Goal: Task Accomplishment & Management: Complete application form

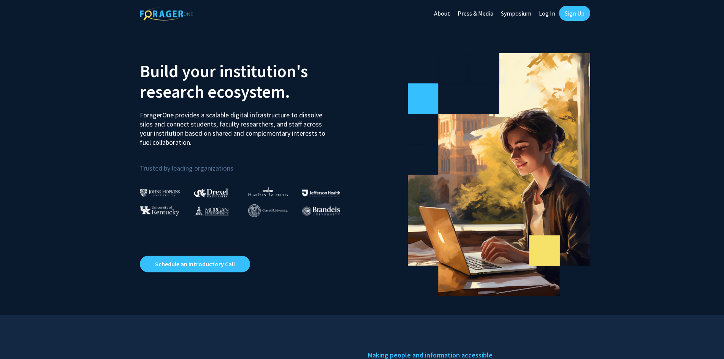
click at [544, 14] on link "Log In" at bounding box center [547, 13] width 24 height 27
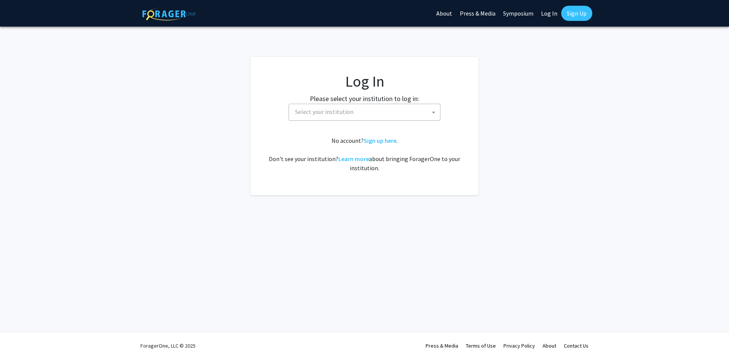
click at [436, 112] on span at bounding box center [434, 112] width 8 height 17
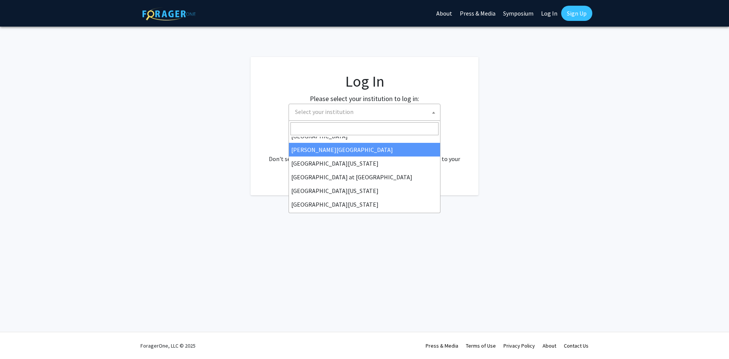
scroll to position [266, 0]
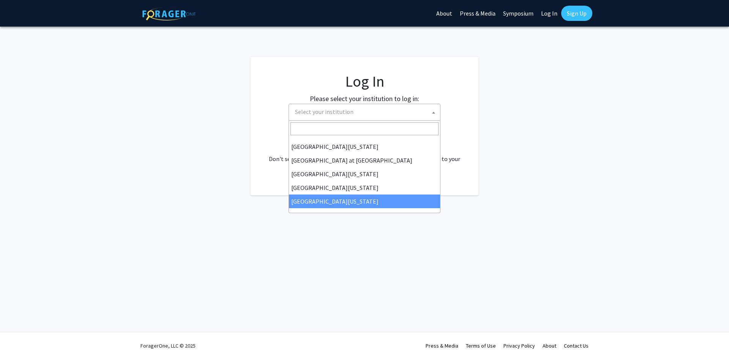
select select "33"
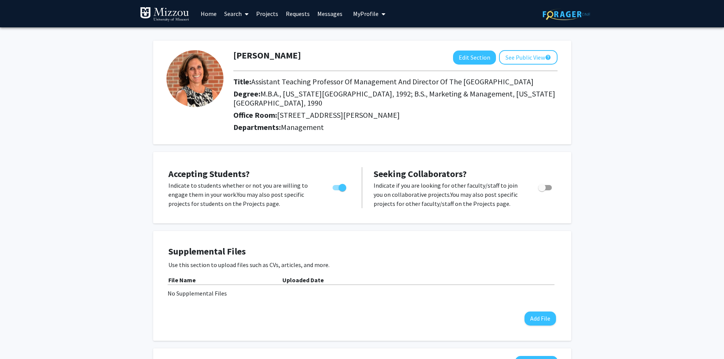
drag, startPoint x: 338, startPoint y: 187, endPoint x: 362, endPoint y: 196, distance: 25.9
click at [338, 187] on span "Toggle" at bounding box center [342, 188] width 8 height 8
click at [336, 190] on input "Would you like to permit student requests?" at bounding box center [336, 190] width 0 height 0
click at [336, 188] on span "Toggle" at bounding box center [336, 188] width 8 height 8
click at [336, 190] on input "Would you like to permit student requests?" at bounding box center [336, 190] width 0 height 0
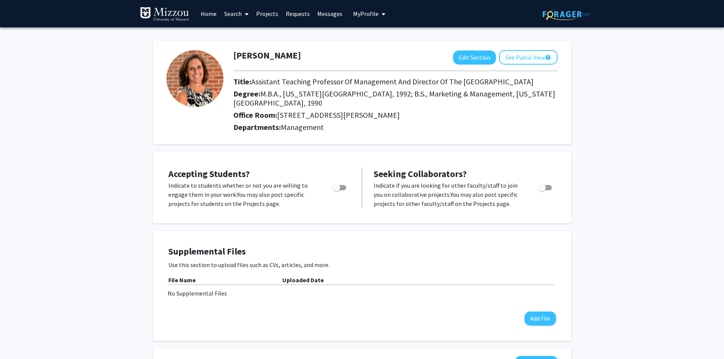
checkbox input "true"
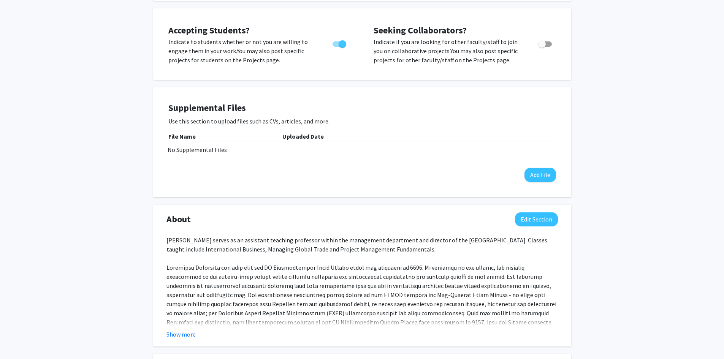
scroll to position [152, 0]
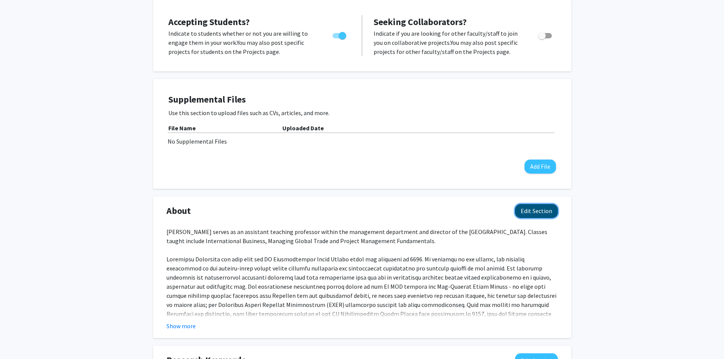
click at [534, 211] on button "Edit Section" at bounding box center [536, 211] width 43 height 14
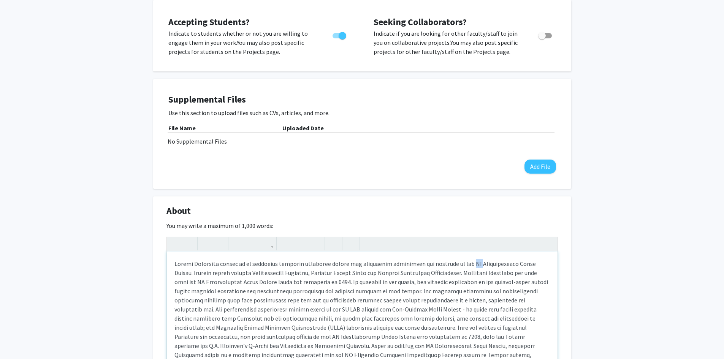
drag, startPoint x: 469, startPoint y: 264, endPoint x: 476, endPoint y: 261, distance: 7.6
click at [477, 262] on div "Note to users with screen readers: Please deactivate our accessibility plugin f…" at bounding box center [362, 308] width 391 height 114
drag, startPoint x: 533, startPoint y: 265, endPoint x: 570, endPoint y: 257, distance: 37.7
click at [535, 265] on div "Note to users with screen readers: Please deactivate our accessibility plugin f…" at bounding box center [362, 308] width 391 height 114
click at [391, 273] on div "Note to users with screen readers: Please deactivate our accessibility plugin f…" at bounding box center [362, 308] width 391 height 114
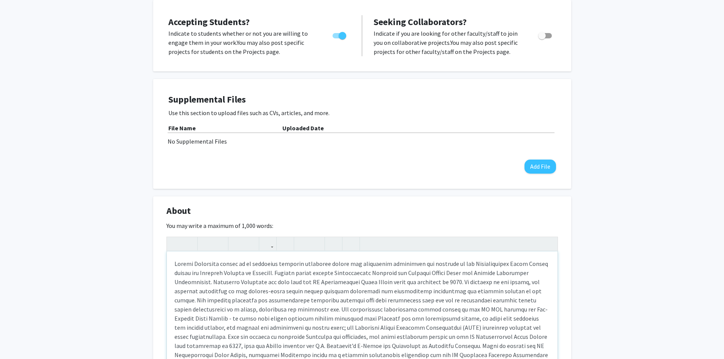
click at [294, 272] on div "Note to users with screen readers: Please deactivate our accessibility plugin f…" at bounding box center [362, 308] width 391 height 114
drag, startPoint x: 486, startPoint y: 273, endPoint x: 244, endPoint y: 281, distance: 241.8
click at [244, 281] on div "Note to users with screen readers: Please deactivate our accessibility plugin f…" at bounding box center [362, 308] width 391 height 114
drag, startPoint x: 221, startPoint y: 281, endPoint x: 229, endPoint y: 281, distance: 7.2
click at [229, 281] on div "Note to users with screen readers: Please deactivate our accessibility plugin f…" at bounding box center [362, 308] width 391 height 114
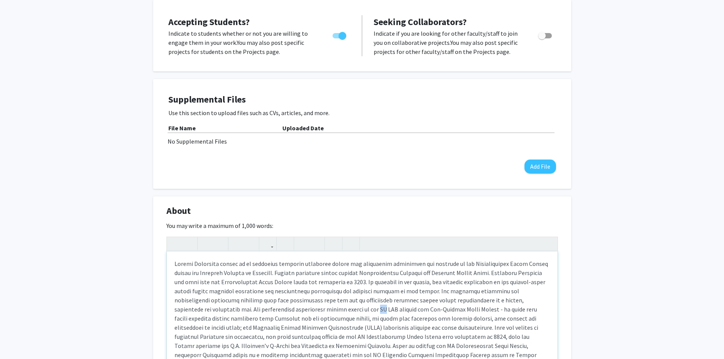
drag, startPoint x: 318, startPoint y: 308, endPoint x: 326, endPoint y: 308, distance: 7.2
click at [326, 308] on div "Note to users with screen readers: Please deactivate our accessibility plugin f…" at bounding box center [362, 308] width 391 height 114
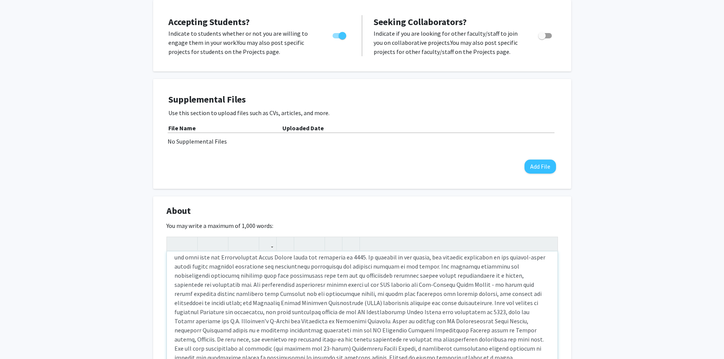
scroll to position [38, 0]
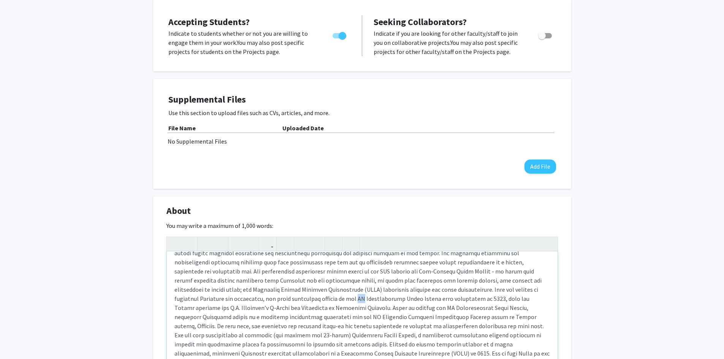
drag, startPoint x: 259, startPoint y: 299, endPoint x: 267, endPoint y: 298, distance: 7.6
click at [267, 298] on div "Note to users with screen readers: Please deactivate our accessibility plugin f…" at bounding box center [362, 308] width 391 height 114
type textarea "Jackie Rasmussen serves as an assistant teaching professor within the managemen…"
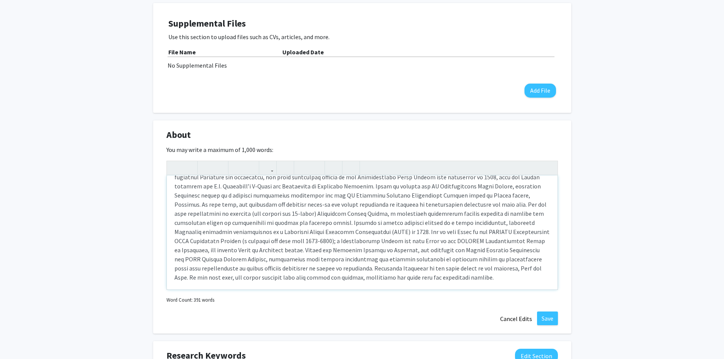
scroll to position [266, 0]
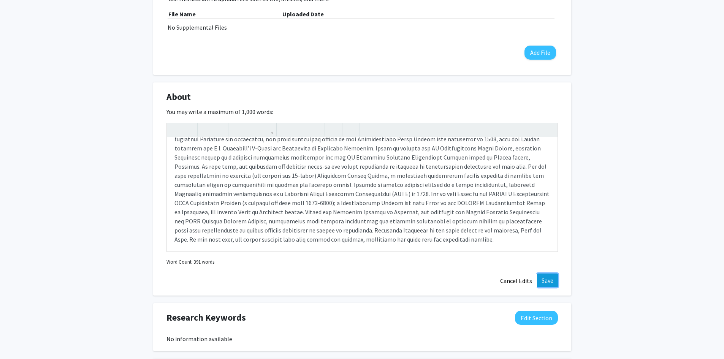
click at [545, 282] on button "Save" at bounding box center [547, 281] width 21 height 14
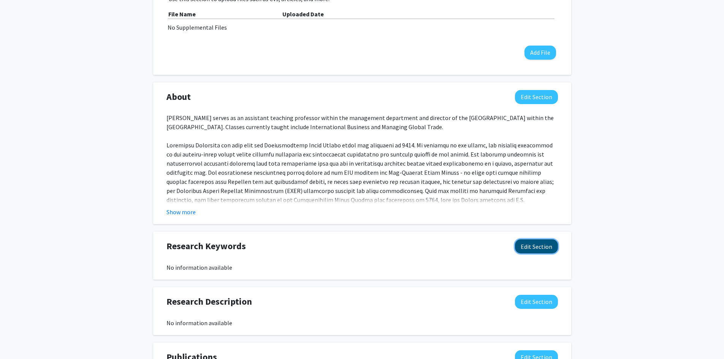
click at [543, 247] on button "Edit Section" at bounding box center [536, 246] width 43 height 14
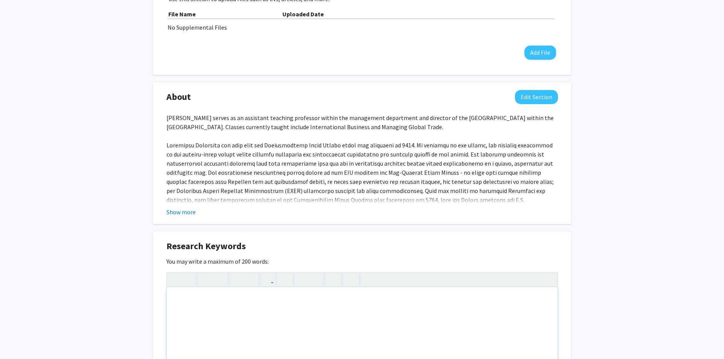
click at [214, 296] on div "Note to users with screen readers: Please deactivate our accessibility plugin f…" at bounding box center [362, 344] width 391 height 114
type textarea "G"
type textarea "International Business, Global Market Research, Country Analsyis."
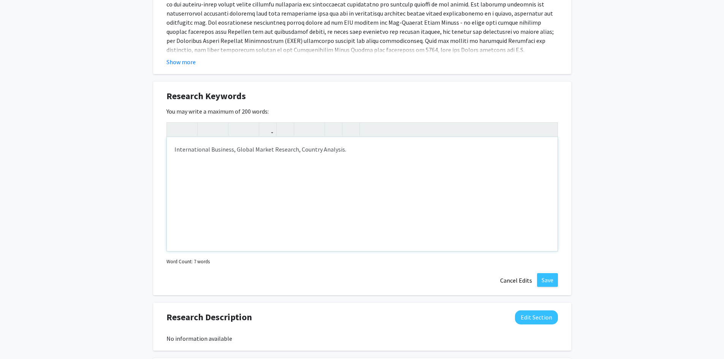
scroll to position [456, 0]
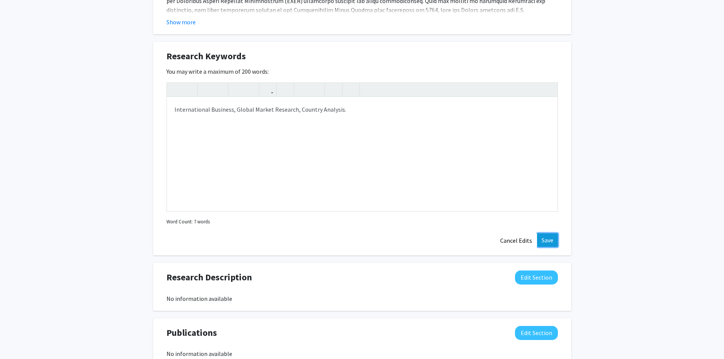
click at [547, 239] on button "Save" at bounding box center [547, 240] width 21 height 14
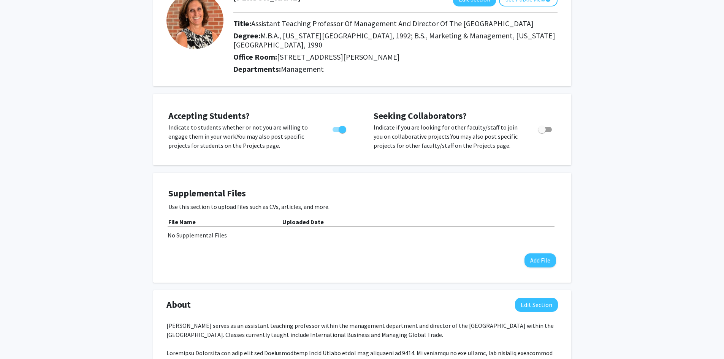
scroll to position [0, 0]
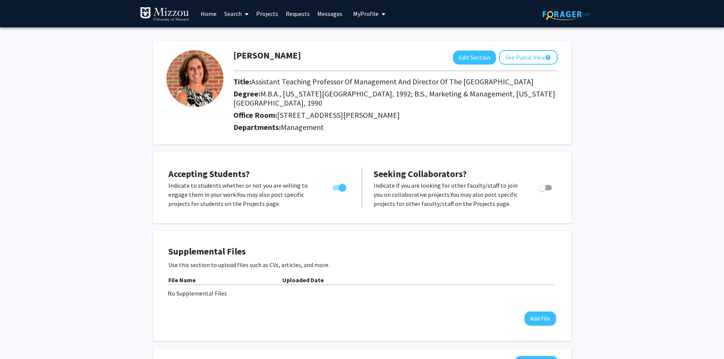
click at [262, 12] on link "Projects" at bounding box center [267, 13] width 30 height 27
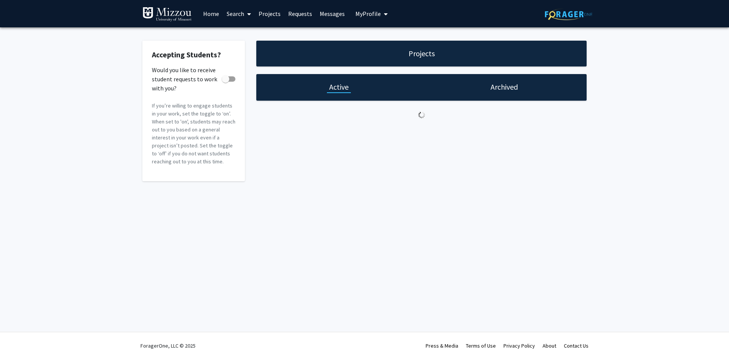
checkbox input "true"
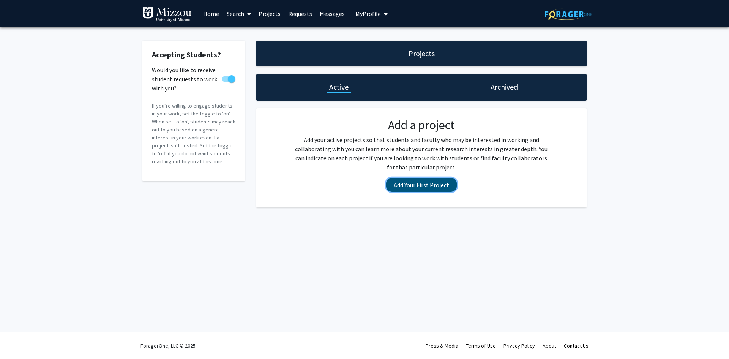
click at [406, 183] on button "Add Your First Project" at bounding box center [421, 185] width 71 height 14
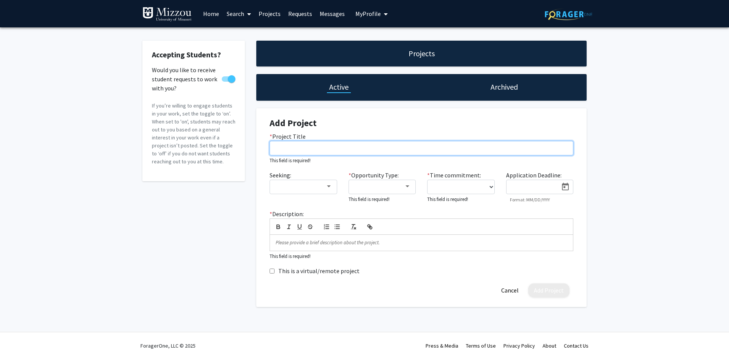
click at [284, 146] on input "* Project Title" at bounding box center [422, 148] width 304 height 14
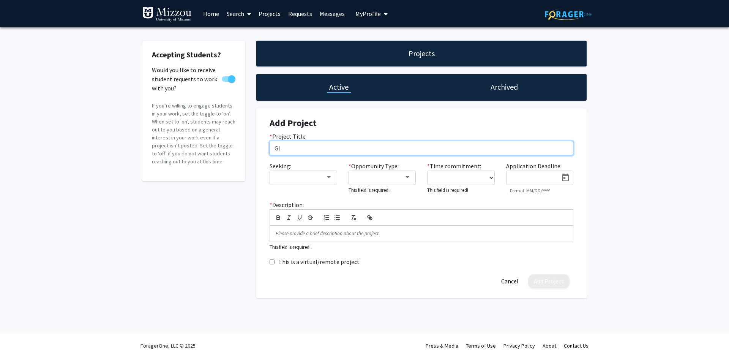
type input "G"
type input "Company-Based Global Market Research"
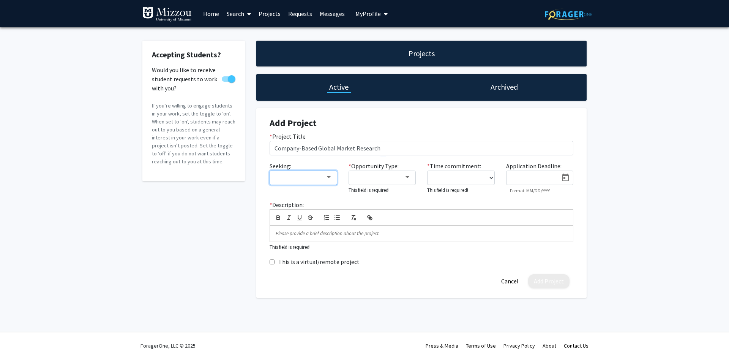
click at [330, 179] on div at bounding box center [329, 177] width 7 height 6
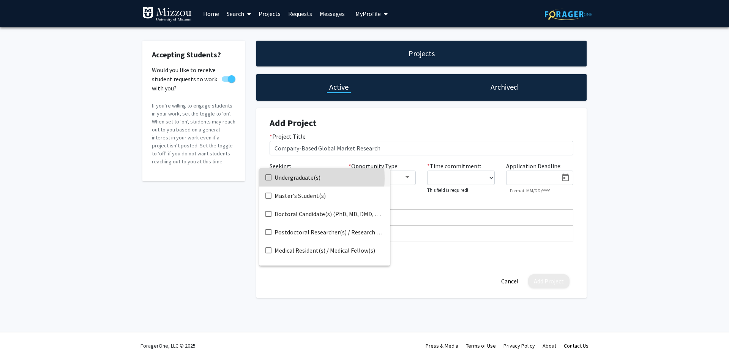
drag, startPoint x: 270, startPoint y: 178, endPoint x: 310, endPoint y: 180, distance: 40.0
click at [270, 178] on mat-pseudo-checkbox at bounding box center [269, 177] width 6 height 6
click at [409, 202] on div at bounding box center [364, 179] width 729 height 359
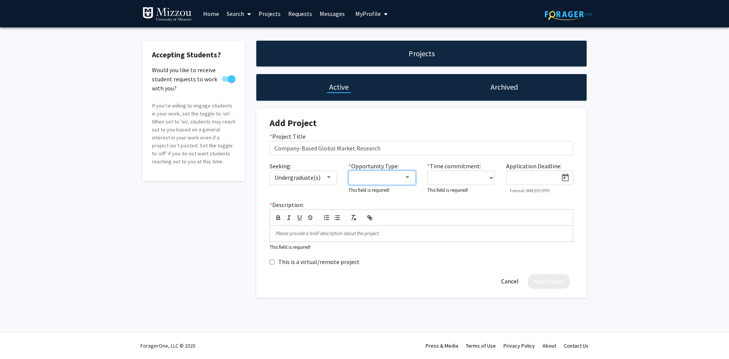
click at [407, 177] on div at bounding box center [408, 177] width 4 height 2
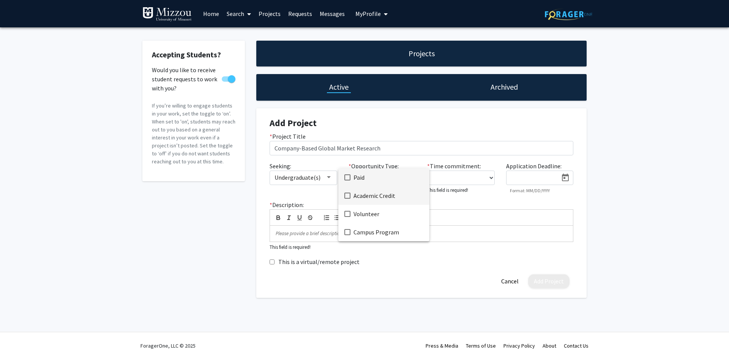
click at [347, 195] on mat-pseudo-checkbox at bounding box center [348, 196] width 6 height 6
click at [348, 212] on mat-pseudo-checkbox at bounding box center [348, 214] width 6 height 6
click at [468, 202] on div at bounding box center [364, 179] width 729 height 359
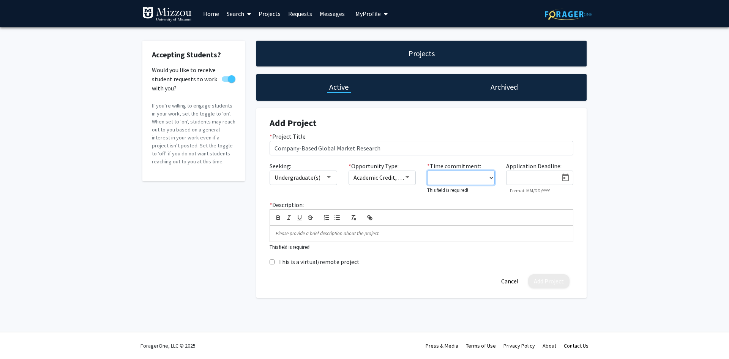
click at [489, 176] on select "0 - 5 hours/week 5 - 10 hours/week 10 - 15 hours/week 15 - 20 hours/week 20 - 3…" at bounding box center [461, 178] width 68 height 14
select select "5 - 10"
click at [427, 171] on select "0 - 5 hours/week 5 - 10 hours/week 10 - 15 hours/week 15 - 20 hours/week 20 - 3…" at bounding box center [461, 178] width 68 height 14
click at [566, 179] on icon "Open calendar" at bounding box center [565, 177] width 9 height 9
click at [611, 202] on button "Next month" at bounding box center [608, 200] width 15 height 15
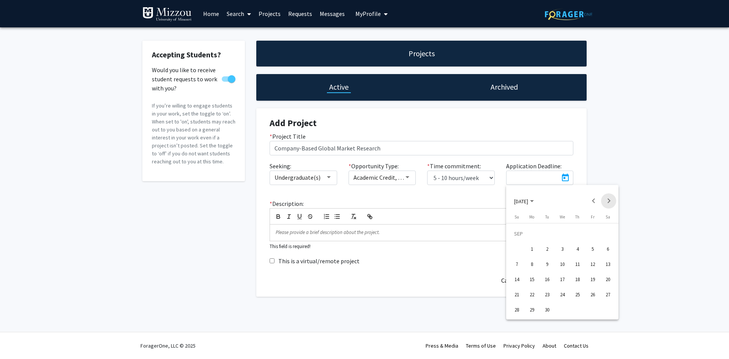
click at [611, 202] on button "Next month" at bounding box center [608, 200] width 15 height 15
drag, startPoint x: 593, startPoint y: 294, endPoint x: 596, endPoint y: 290, distance: 4.9
click at [595, 291] on div "31" at bounding box center [593, 295] width 14 height 14
type input "10/31/2025"
click at [280, 232] on p at bounding box center [422, 232] width 292 height 7
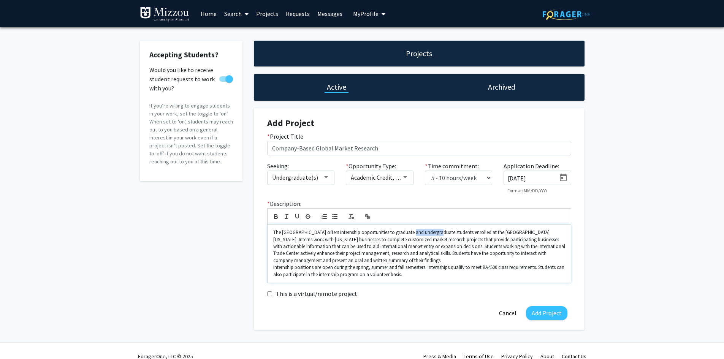
drag, startPoint x: 406, startPoint y: 231, endPoint x: 433, endPoint y: 231, distance: 27.4
click at [433, 231] on p "The International Trade Center offers internship opportunities to graduate and …" at bounding box center [419, 246] width 292 height 35
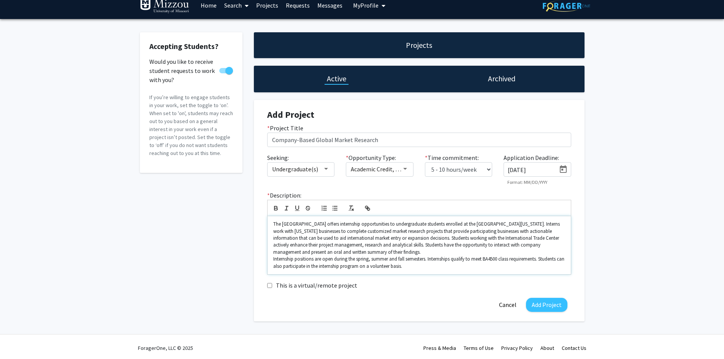
scroll to position [11, 0]
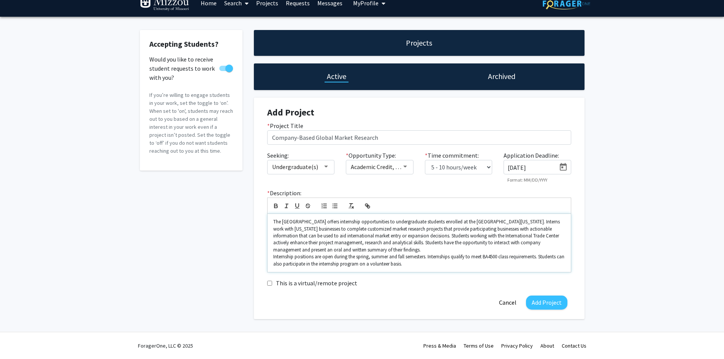
click at [394, 251] on p "The International Trade Center offers internship opportunities to undergraduate…" at bounding box center [419, 235] width 292 height 35
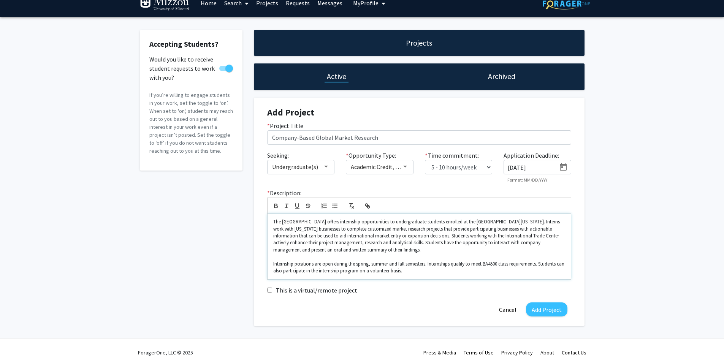
click at [419, 272] on p "Internship positions are open during the spring, summer and fall semesters. Int…" at bounding box center [419, 268] width 292 height 14
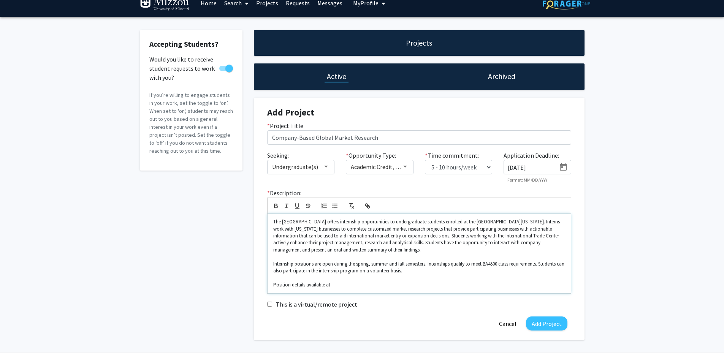
click at [337, 288] on p "Position details available at" at bounding box center [419, 285] width 292 height 7
click at [547, 324] on button "Add Project" at bounding box center [546, 323] width 41 height 14
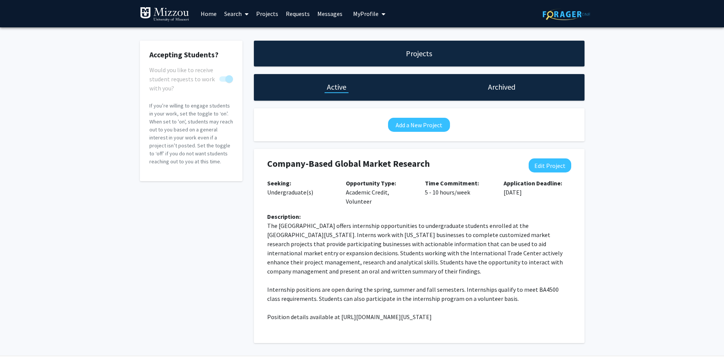
click at [214, 14] on link "Home" at bounding box center [209, 13] width 24 height 27
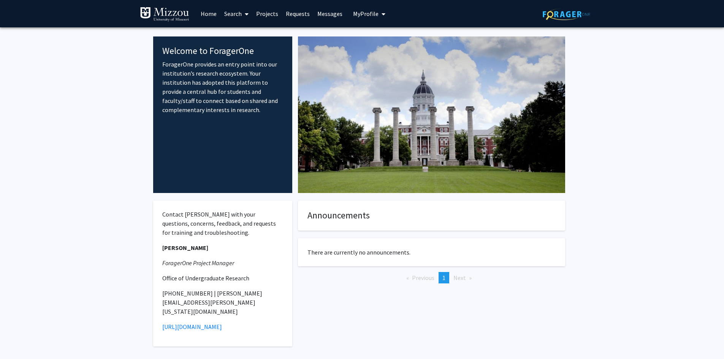
click at [383, 14] on icon "My profile dropdown to access profile and logout" at bounding box center [383, 14] width 4 height 6
